Goal: Transaction & Acquisition: Download file/media

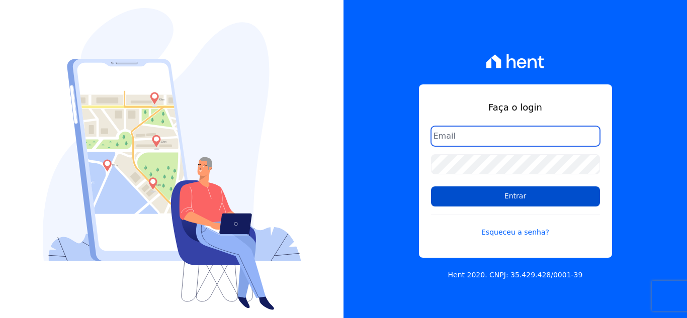
type input "[EMAIL_ADDRESS][DOMAIN_NAME]"
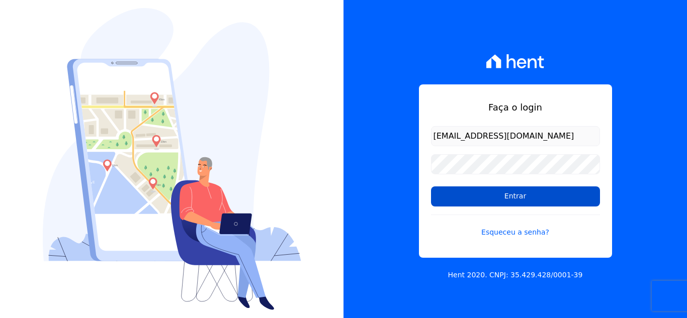
click at [507, 188] on input "Entrar" at bounding box center [515, 196] width 169 height 20
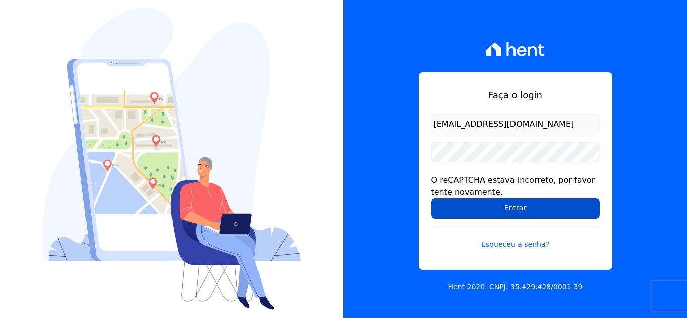
click at [513, 204] on input "Entrar" at bounding box center [515, 209] width 169 height 20
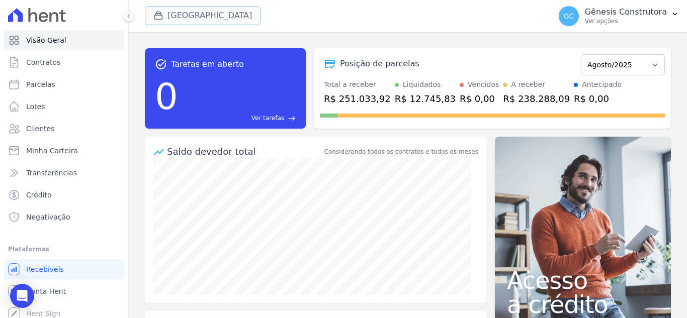
click at [216, 20] on button "[GEOGRAPHIC_DATA]" at bounding box center [203, 15] width 116 height 19
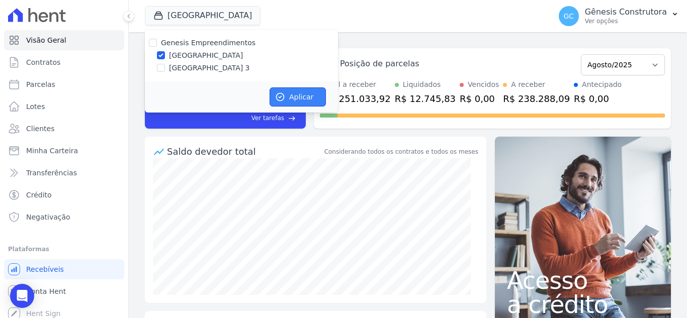
click at [281, 93] on icon "button" at bounding box center [280, 97] width 10 height 10
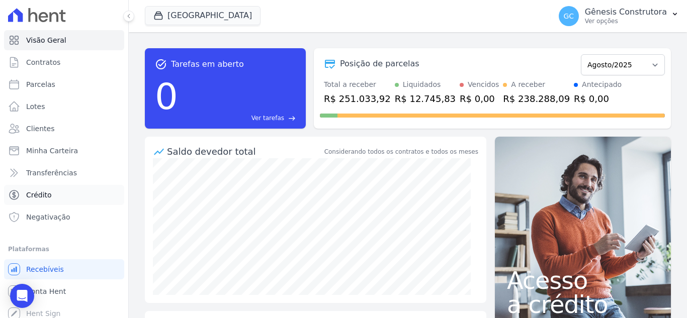
scroll to position [6, 0]
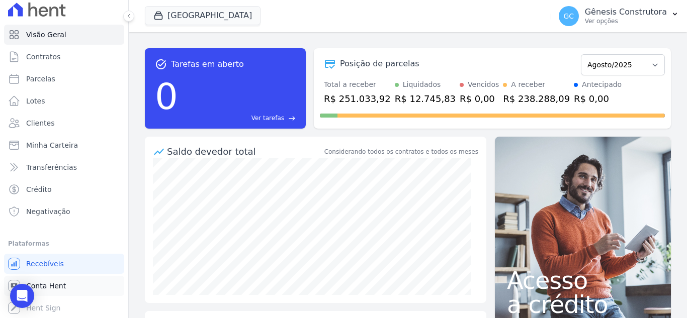
click at [73, 291] on link "Conta Hent" at bounding box center [64, 286] width 120 height 20
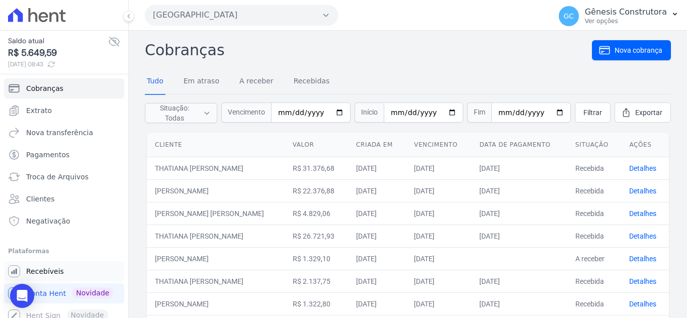
click at [54, 269] on span "Recebíveis" at bounding box center [45, 271] width 38 height 10
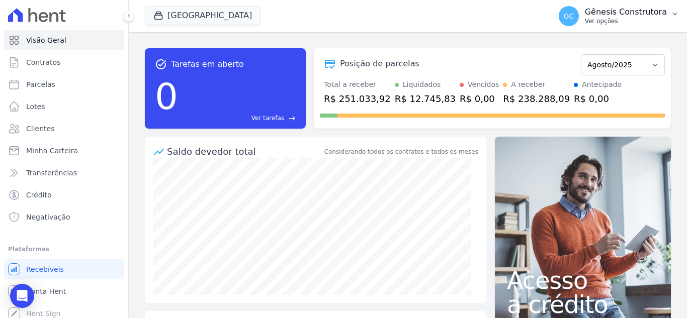
click at [630, 25] on div "GC Gênesis Construtora Ver opções" at bounding box center [612, 16] width 108 height 20
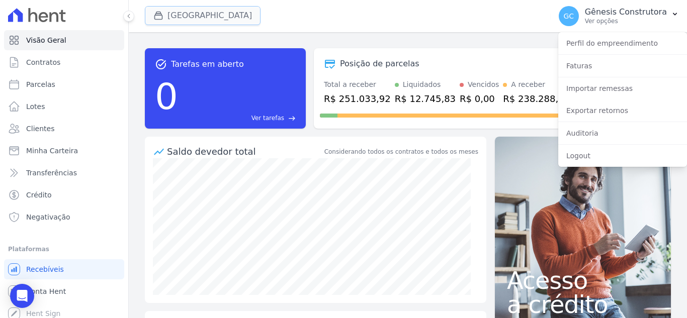
click at [183, 9] on button "[GEOGRAPHIC_DATA]" at bounding box center [203, 15] width 116 height 19
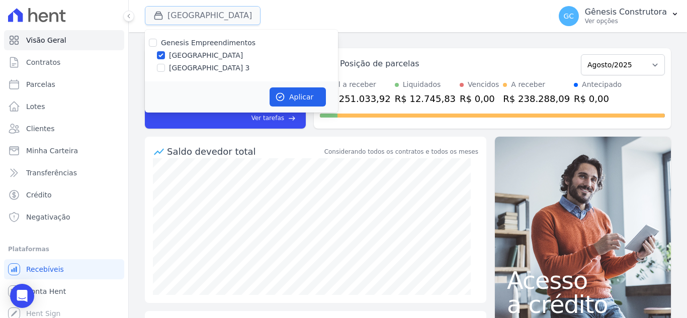
click at [207, 21] on button "[GEOGRAPHIC_DATA]" at bounding box center [203, 15] width 116 height 19
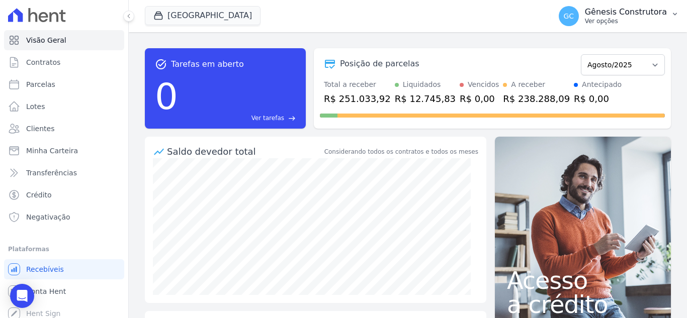
click at [629, 22] on p "Ver opções" at bounding box center [626, 21] width 82 height 8
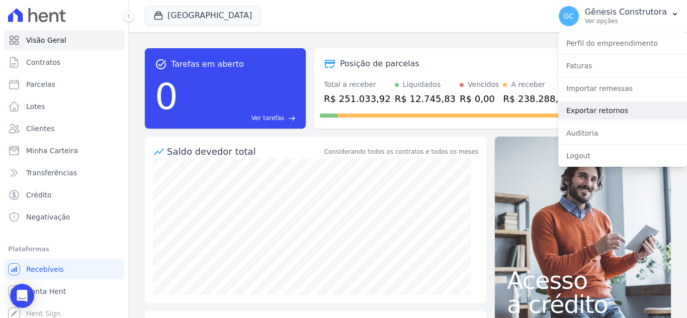
click at [616, 112] on link "Exportar retornos" at bounding box center [622, 111] width 129 height 18
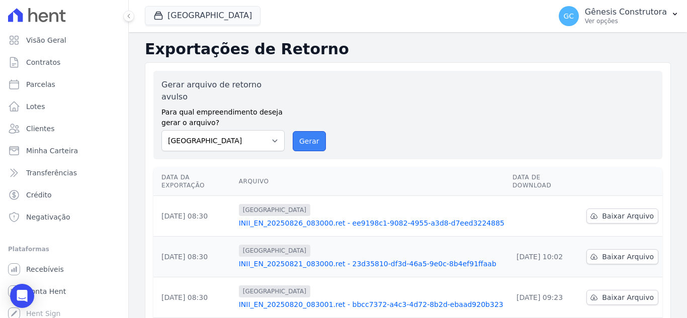
click at [314, 131] on button "Gerar" at bounding box center [309, 141] width 33 height 20
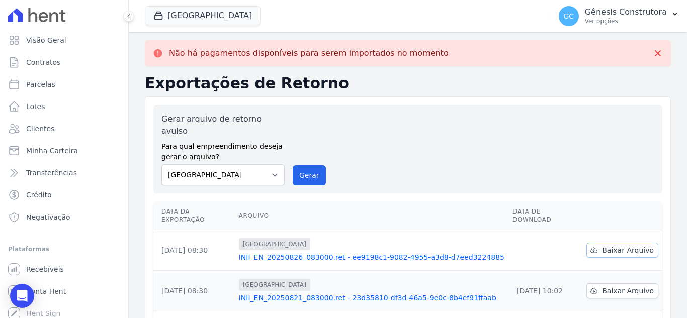
click at [602, 245] on span "Baixar Arquivo" at bounding box center [628, 250] width 52 height 10
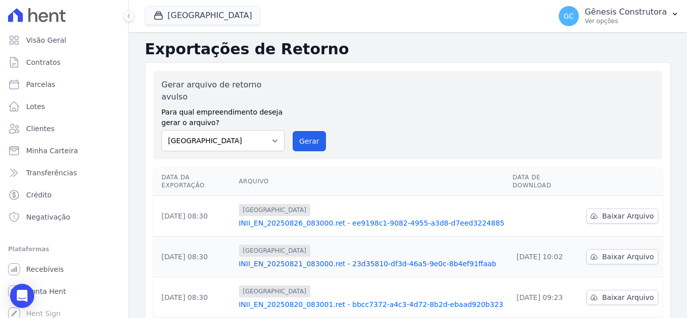
drag, startPoint x: 297, startPoint y: 126, endPoint x: 370, endPoint y: 91, distance: 81.2
click at [297, 131] on button "Gerar" at bounding box center [309, 141] width 33 height 20
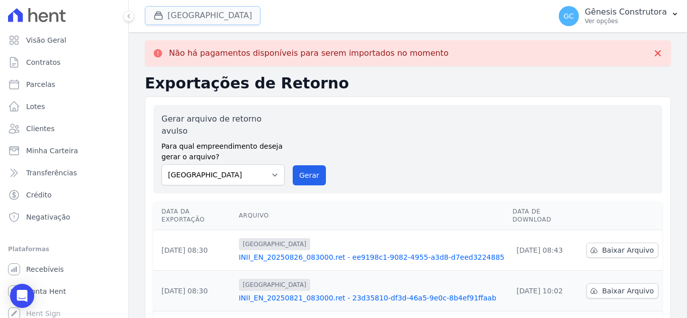
click at [223, 16] on button "[GEOGRAPHIC_DATA]" at bounding box center [203, 15] width 116 height 19
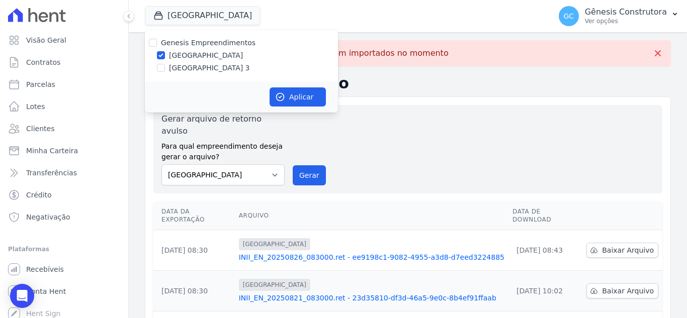
click at [199, 66] on label "[GEOGRAPHIC_DATA] 3" at bounding box center [209, 68] width 81 height 11
click at [165, 66] on input "[GEOGRAPHIC_DATA] 3" at bounding box center [161, 68] width 8 height 8
checkbox input "true"
click at [206, 50] on div "Genesis Empreendimentos [GEOGRAPHIC_DATA] [GEOGRAPHIC_DATA]" at bounding box center [241, 56] width 193 height 52
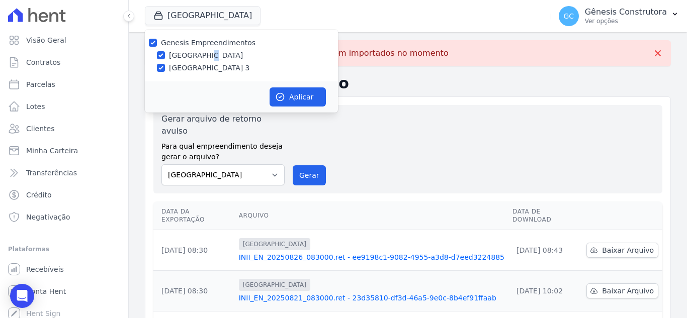
click at [207, 52] on label "[GEOGRAPHIC_DATA]" at bounding box center [206, 55] width 74 height 11
click at [165, 52] on input "[GEOGRAPHIC_DATA]" at bounding box center [161, 55] width 8 height 8
checkbox input "false"
click at [279, 93] on icon "button" at bounding box center [280, 97] width 8 height 8
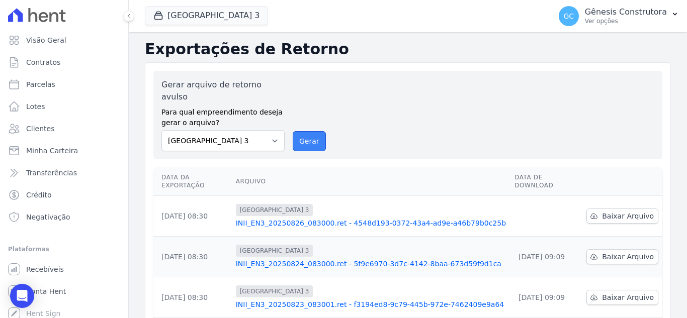
click at [303, 136] on button "Gerar" at bounding box center [309, 141] width 33 height 20
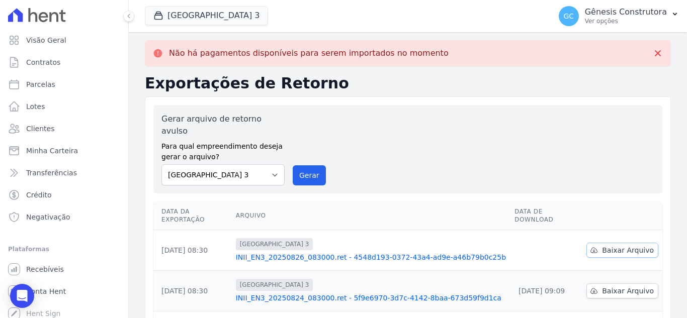
click at [628, 245] on span "Baixar Arquivo" at bounding box center [628, 250] width 52 height 10
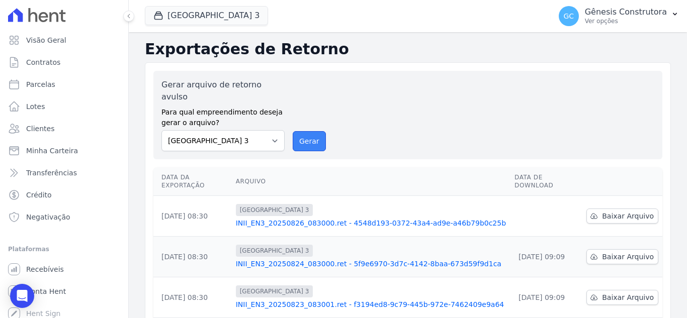
click at [303, 131] on button "Gerar" at bounding box center [309, 141] width 33 height 20
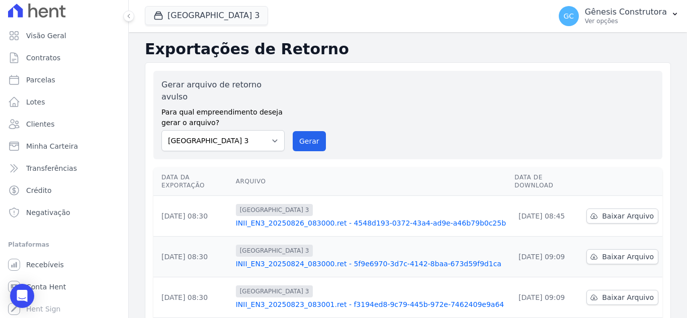
scroll to position [6, 0]
click at [58, 263] on span "Recebíveis" at bounding box center [45, 264] width 38 height 10
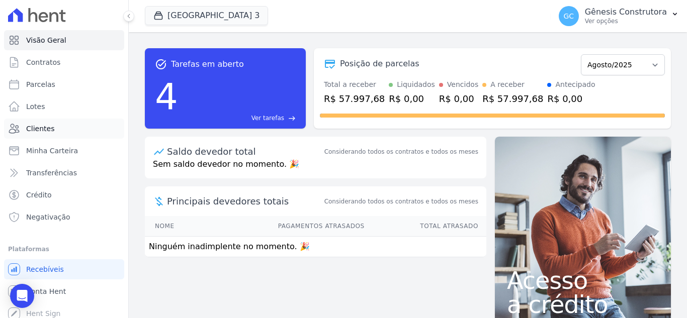
click at [44, 129] on span "Clientes" at bounding box center [40, 129] width 28 height 10
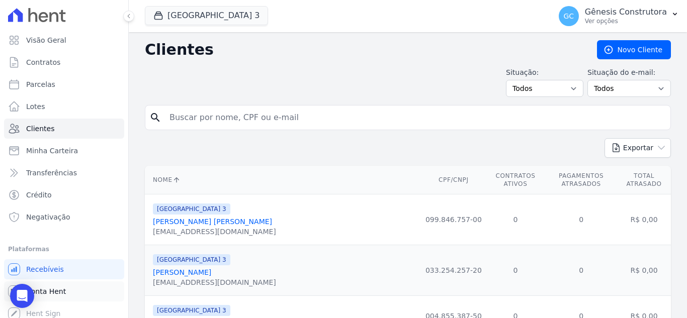
click at [71, 287] on link "Conta Hent" at bounding box center [64, 291] width 120 height 20
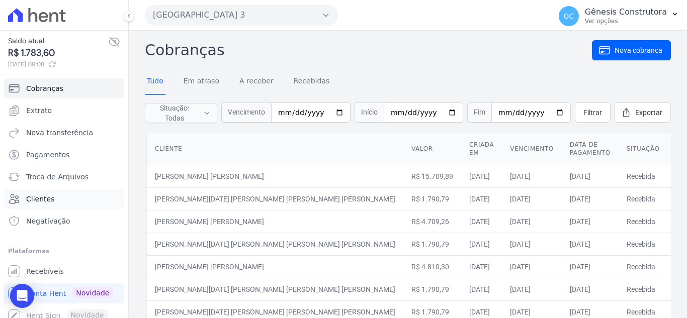
click at [49, 196] on span "Clientes" at bounding box center [40, 199] width 28 height 10
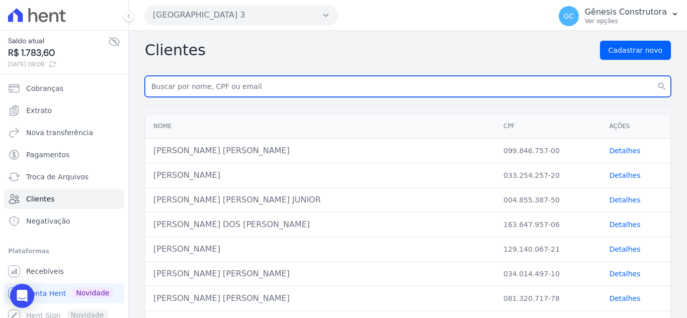
click at [268, 91] on input "text" at bounding box center [408, 86] width 526 height 21
type input "[PERSON_NAME]"
click at [652, 76] on button "search" at bounding box center [661, 86] width 18 height 21
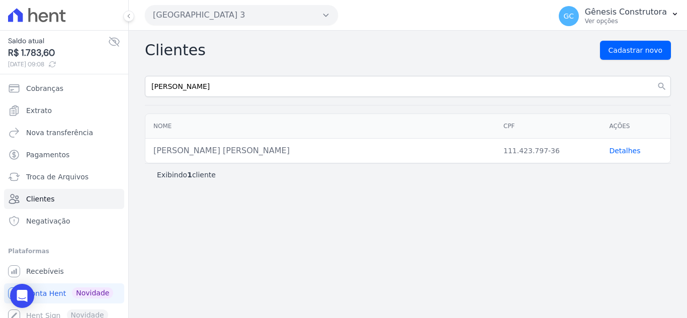
click at [623, 151] on link "Detalhes" at bounding box center [624, 151] width 31 height 8
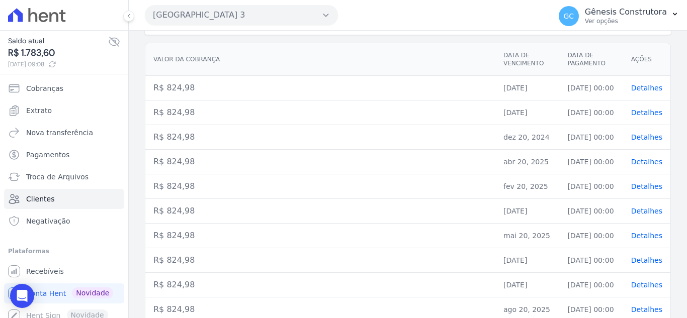
scroll to position [115, 0]
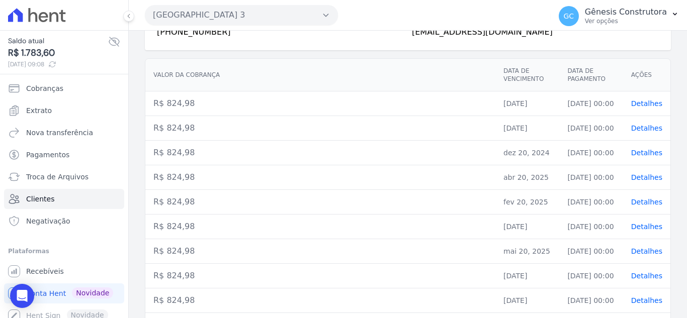
drag, startPoint x: 553, startPoint y: 152, endPoint x: 592, endPoint y: 157, distance: 38.6
click at [592, 157] on td "[DATE] 00:00" at bounding box center [590, 153] width 63 height 25
click at [638, 153] on span "Detalhes" at bounding box center [646, 153] width 31 height 8
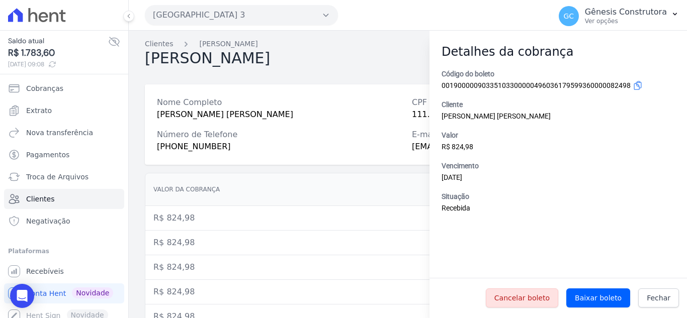
scroll to position [151, 0]
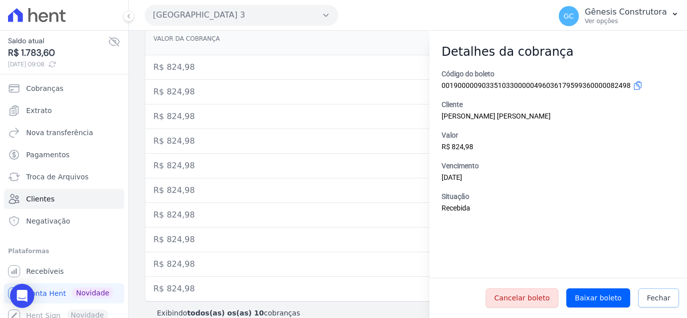
click at [665, 297] on span "Fechar" at bounding box center [658, 298] width 24 height 10
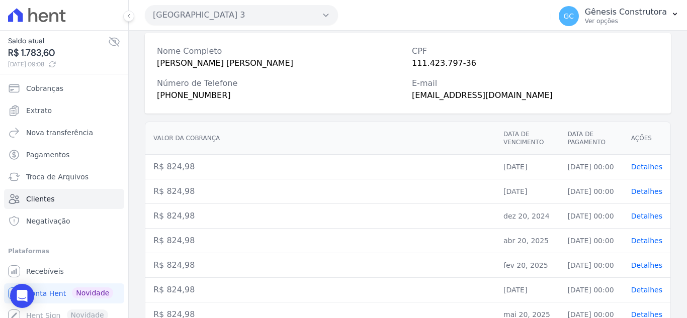
scroll to position [50, 0]
click at [581, 217] on td "[DATE] 00:00" at bounding box center [590, 217] width 63 height 25
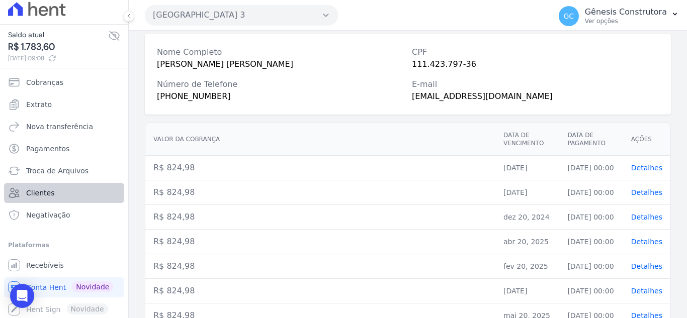
scroll to position [8, 0]
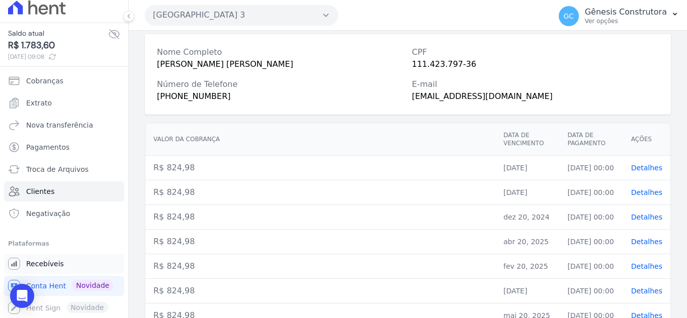
click at [68, 262] on link "Recebíveis" at bounding box center [64, 264] width 120 height 20
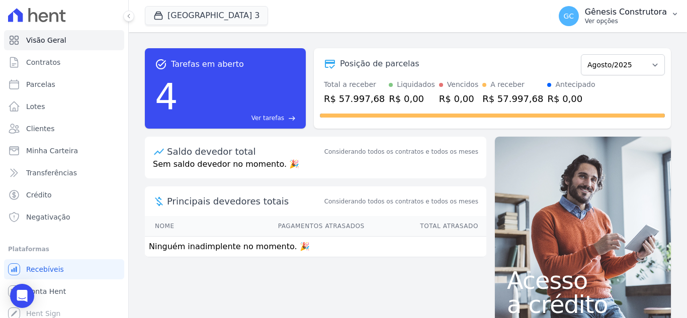
click at [671, 15] on icon "button" at bounding box center [675, 14] width 8 height 8
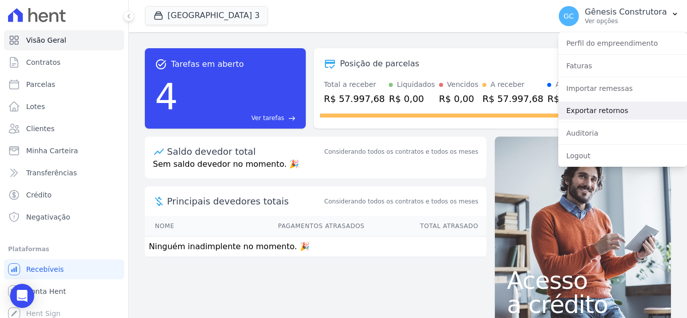
click at [607, 113] on link "Exportar retornos" at bounding box center [622, 111] width 129 height 18
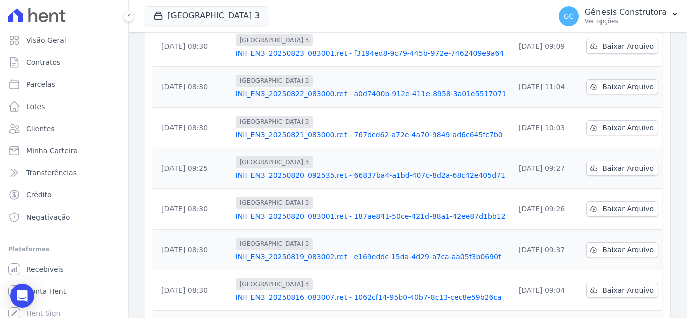
scroll to position [317, 0]
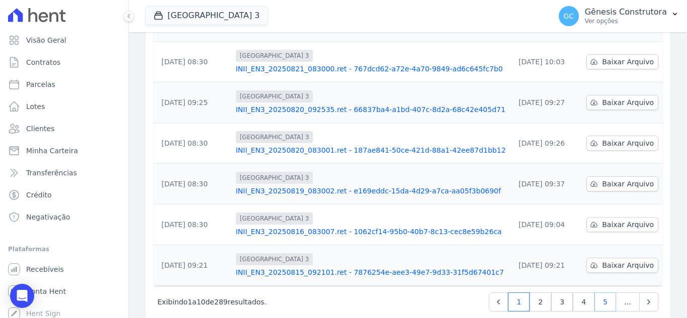
click at [598, 293] on link "5" at bounding box center [605, 302] width 22 height 19
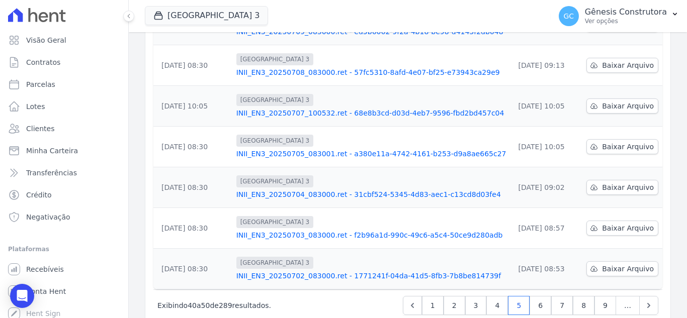
scroll to position [317, 0]
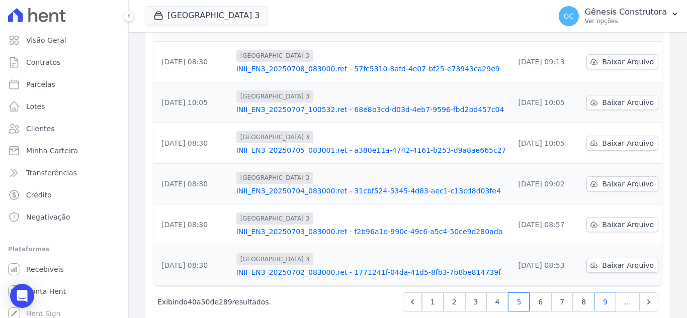
click at [601, 293] on link "9" at bounding box center [605, 302] width 22 height 19
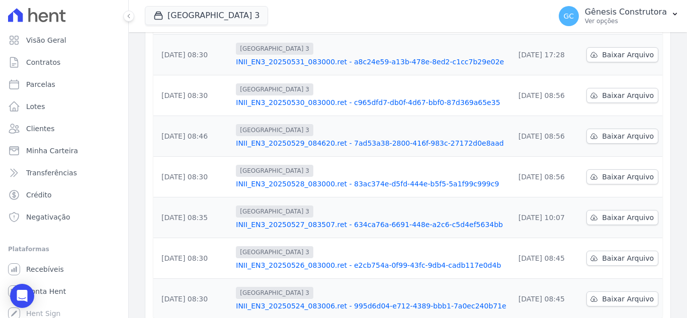
scroll to position [317, 0]
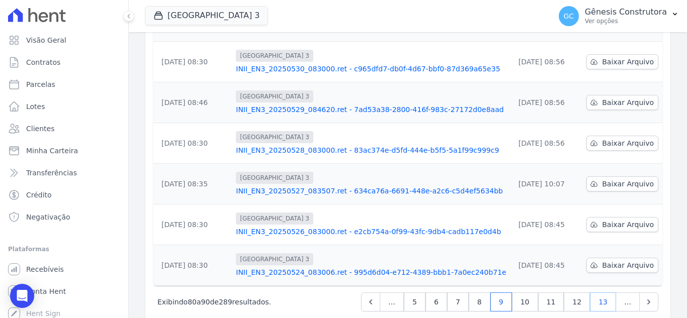
click at [595, 293] on link "13" at bounding box center [603, 302] width 26 height 19
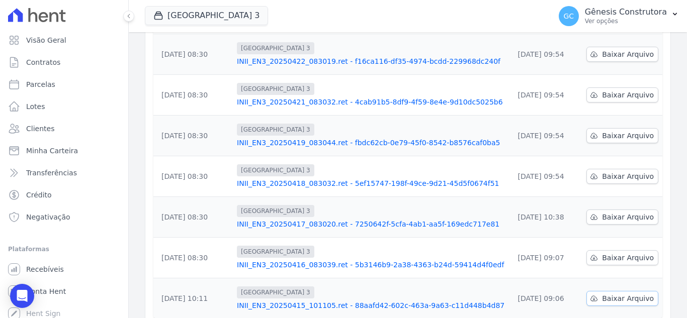
scroll to position [317, 0]
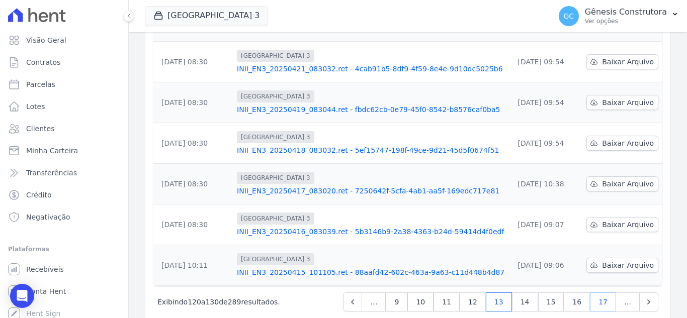
click at [606, 293] on link "17" at bounding box center [603, 302] width 26 height 19
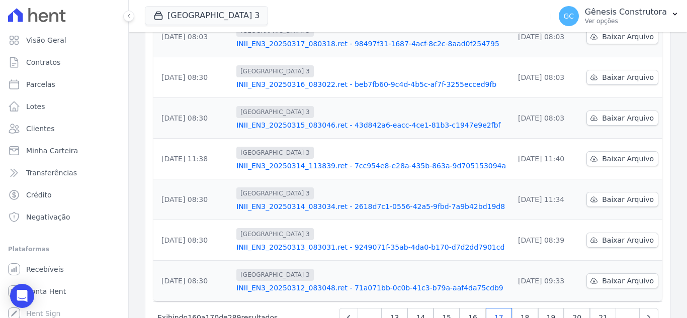
scroll to position [317, 0]
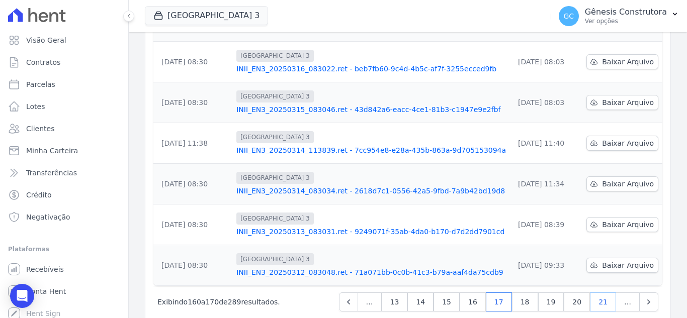
click at [596, 293] on link "21" at bounding box center [603, 302] width 26 height 19
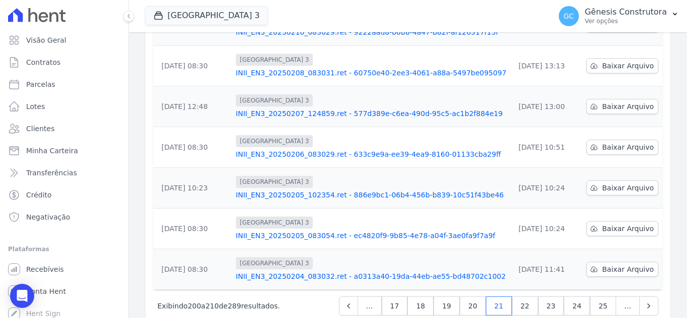
scroll to position [317, 0]
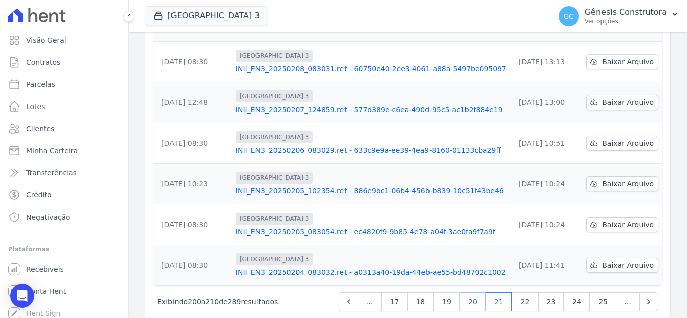
click at [483, 293] on link "20" at bounding box center [472, 302] width 26 height 19
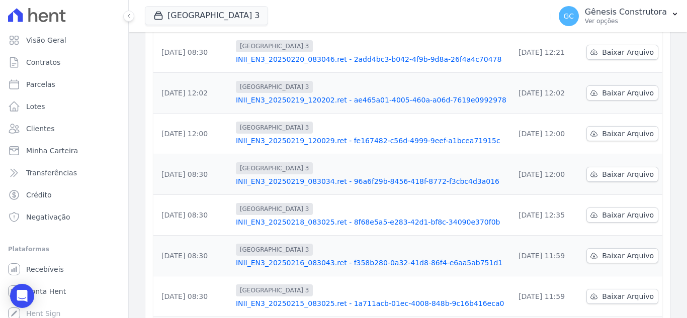
scroll to position [201, 0]
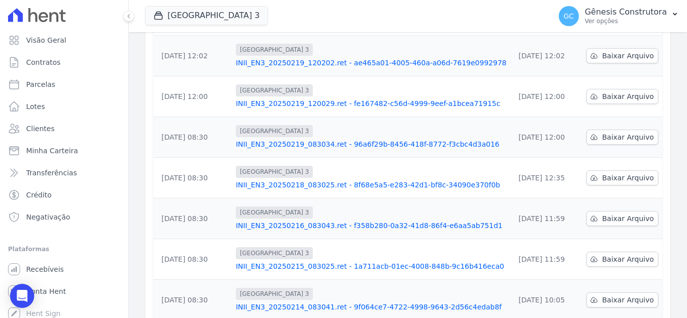
drag, startPoint x: 506, startPoint y: 157, endPoint x: 560, endPoint y: 161, distance: 54.4
click at [560, 161] on td "[DATE] 12:35" at bounding box center [546, 178] width 72 height 41
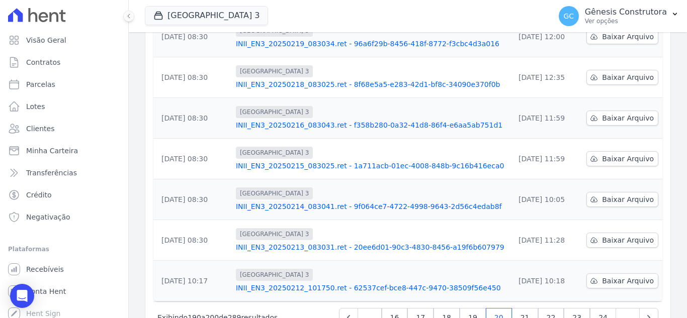
scroll to position [317, 0]
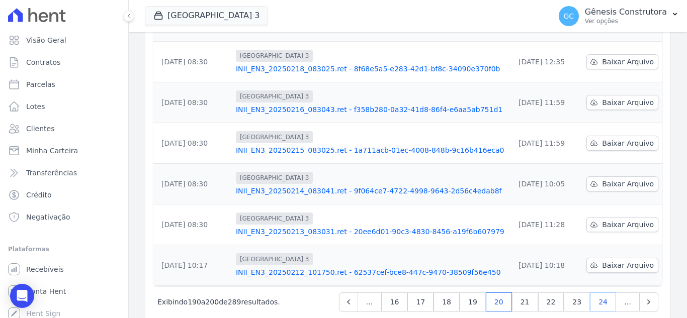
click at [604, 293] on link "24" at bounding box center [603, 302] width 26 height 19
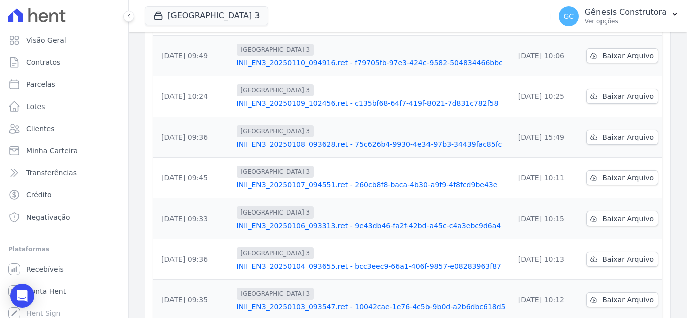
scroll to position [317, 0]
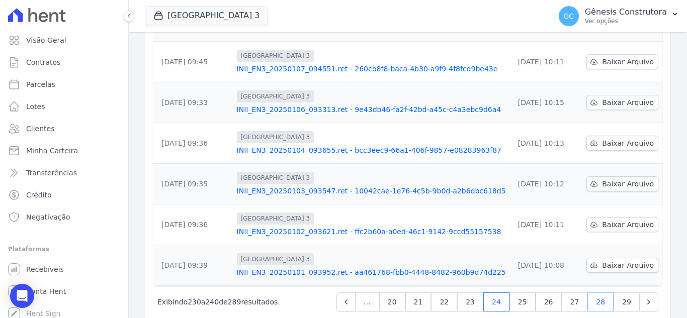
click at [598, 293] on link "28" at bounding box center [600, 302] width 26 height 19
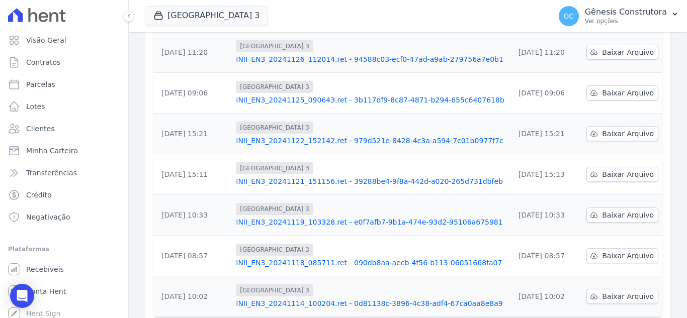
scroll to position [317, 0]
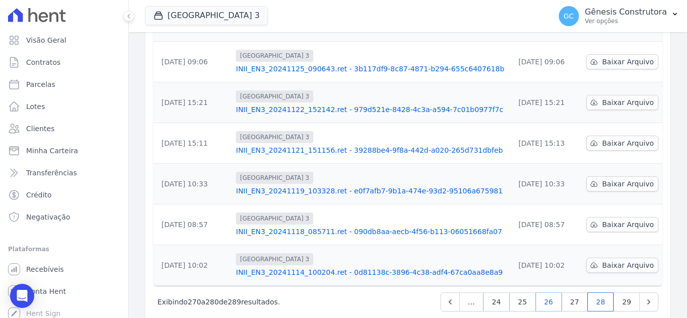
click at [545, 293] on link "26" at bounding box center [548, 302] width 26 height 19
click at [524, 293] on link "25" at bounding box center [522, 302] width 26 height 19
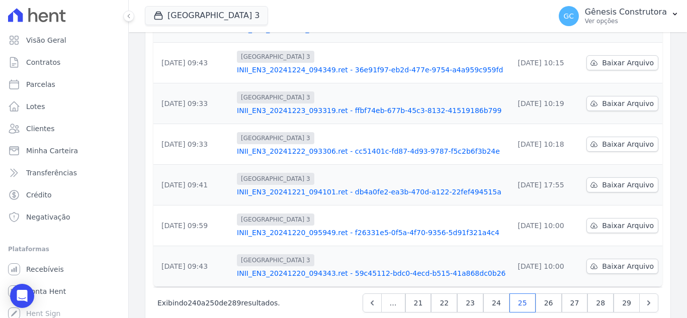
scroll to position [317, 0]
click at [623, 179] on span "Baixar Arquivo" at bounding box center [628, 184] width 52 height 10
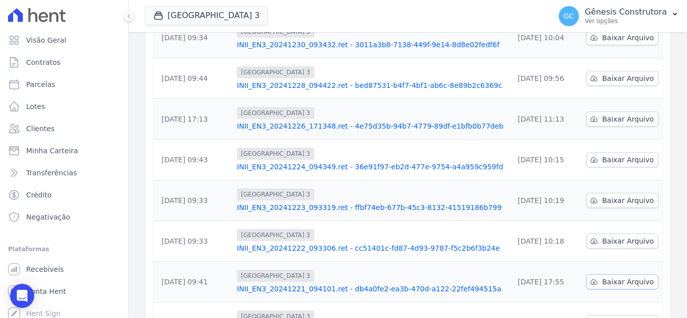
scroll to position [217, 0]
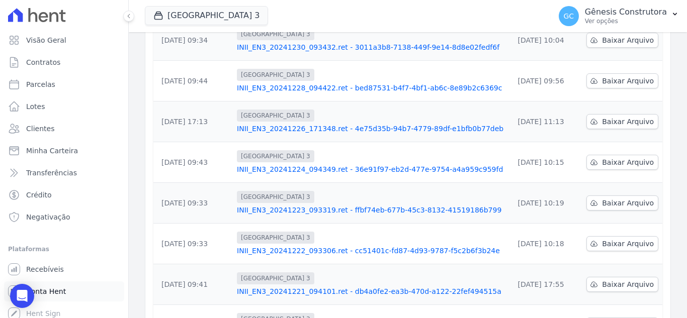
click at [76, 284] on link "Conta Hent" at bounding box center [64, 291] width 120 height 20
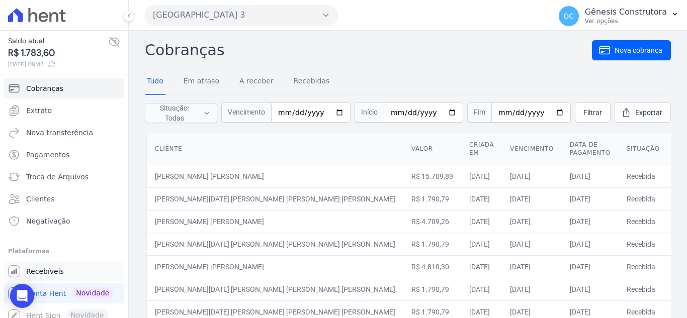
click at [63, 269] on link "Recebíveis" at bounding box center [64, 271] width 120 height 20
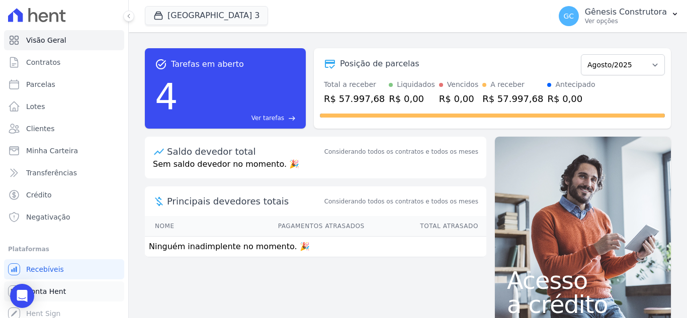
click at [59, 297] on link "Conta Hent" at bounding box center [64, 291] width 120 height 20
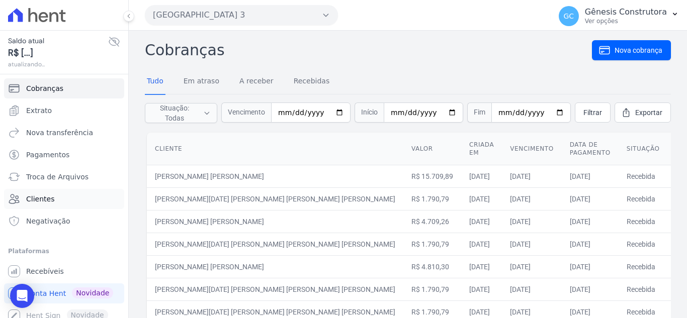
click at [67, 197] on link "Clientes" at bounding box center [64, 199] width 120 height 20
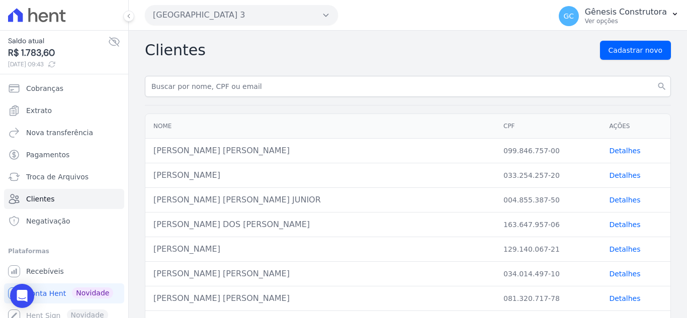
click at [617, 151] on link "Detalhes" at bounding box center [624, 151] width 31 height 8
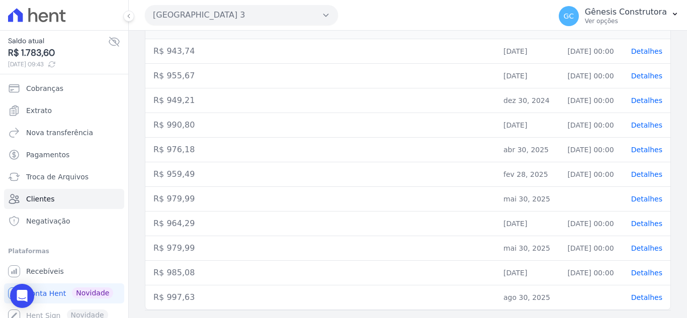
scroll to position [189, 0]
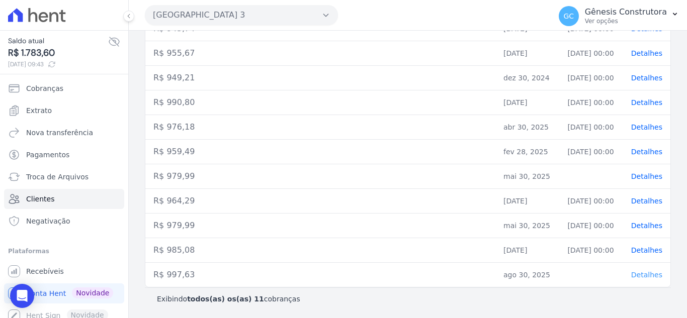
click at [638, 278] on span "Detalhes" at bounding box center [646, 275] width 31 height 8
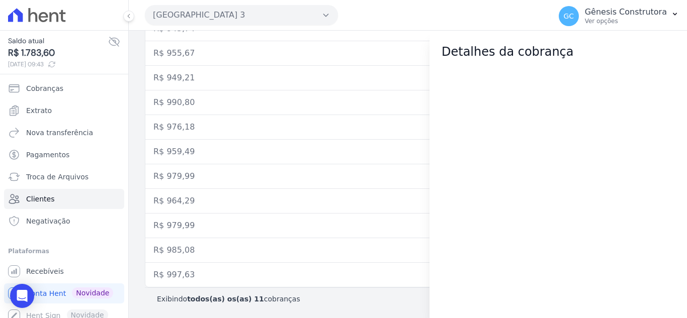
click at [367, 102] on td "R$ 990,80" at bounding box center [320, 102] width 350 height 25
click at [196, 302] on b "todos(as) os(as) 11" at bounding box center [225, 299] width 77 height 8
click at [69, 92] on link "Cobranças" at bounding box center [64, 88] width 120 height 20
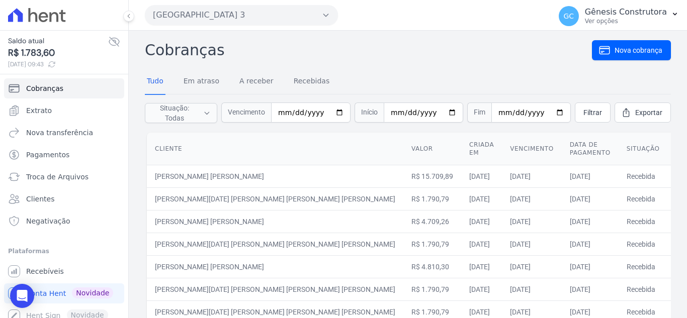
click at [676, 172] on link "Detalhes" at bounding box center [689, 176] width 27 height 8
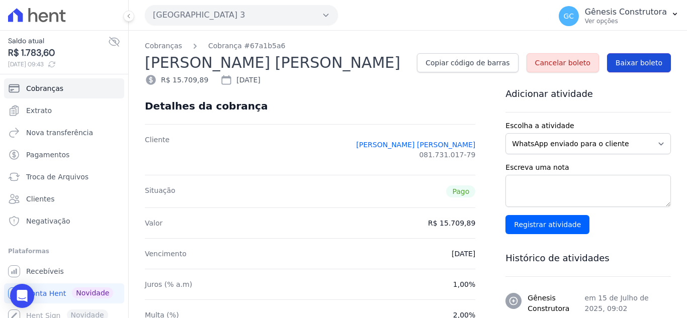
click at [631, 62] on span "Baixar boleto" at bounding box center [638, 63] width 47 height 10
